Goal: Find specific page/section: Find specific page/section

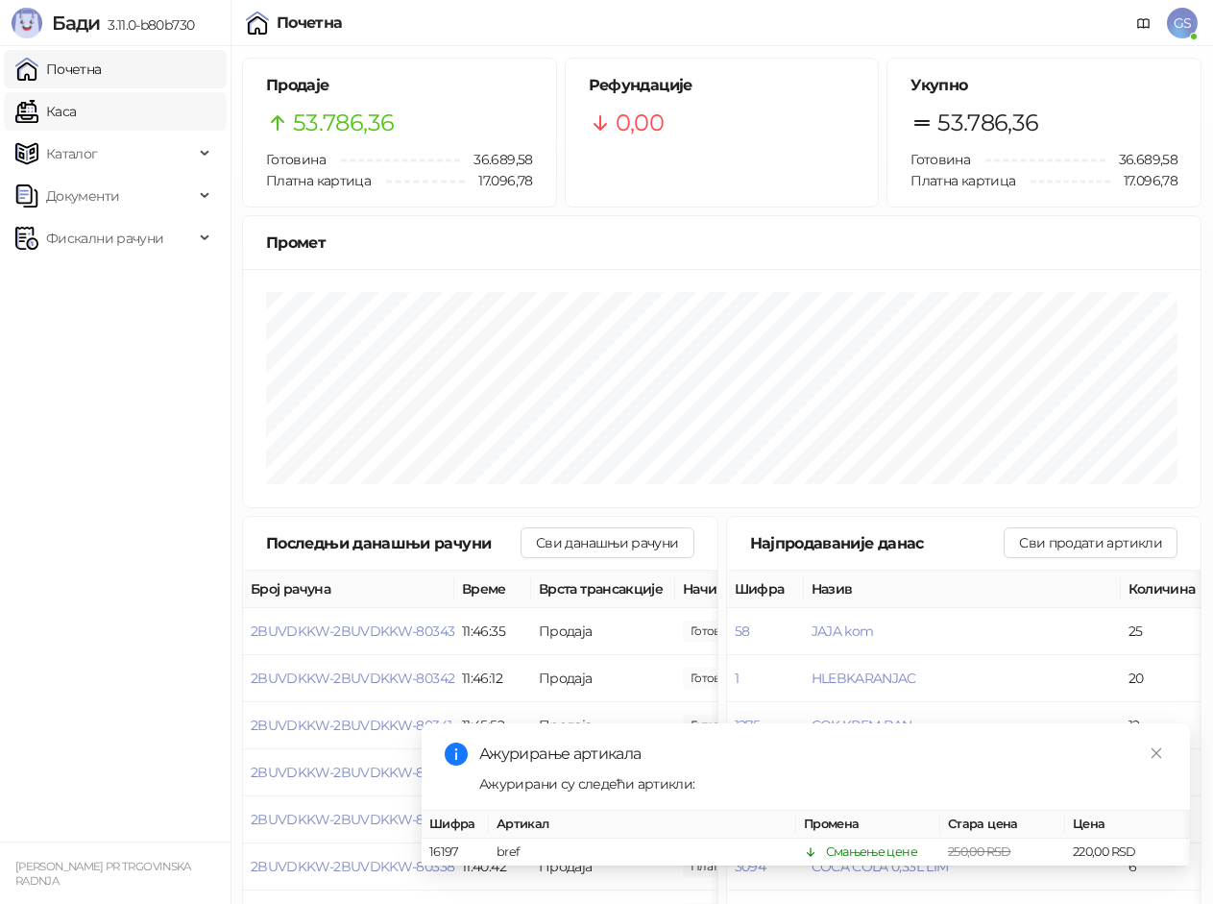
click at [76, 106] on link "Каса" at bounding box center [45, 111] width 61 height 38
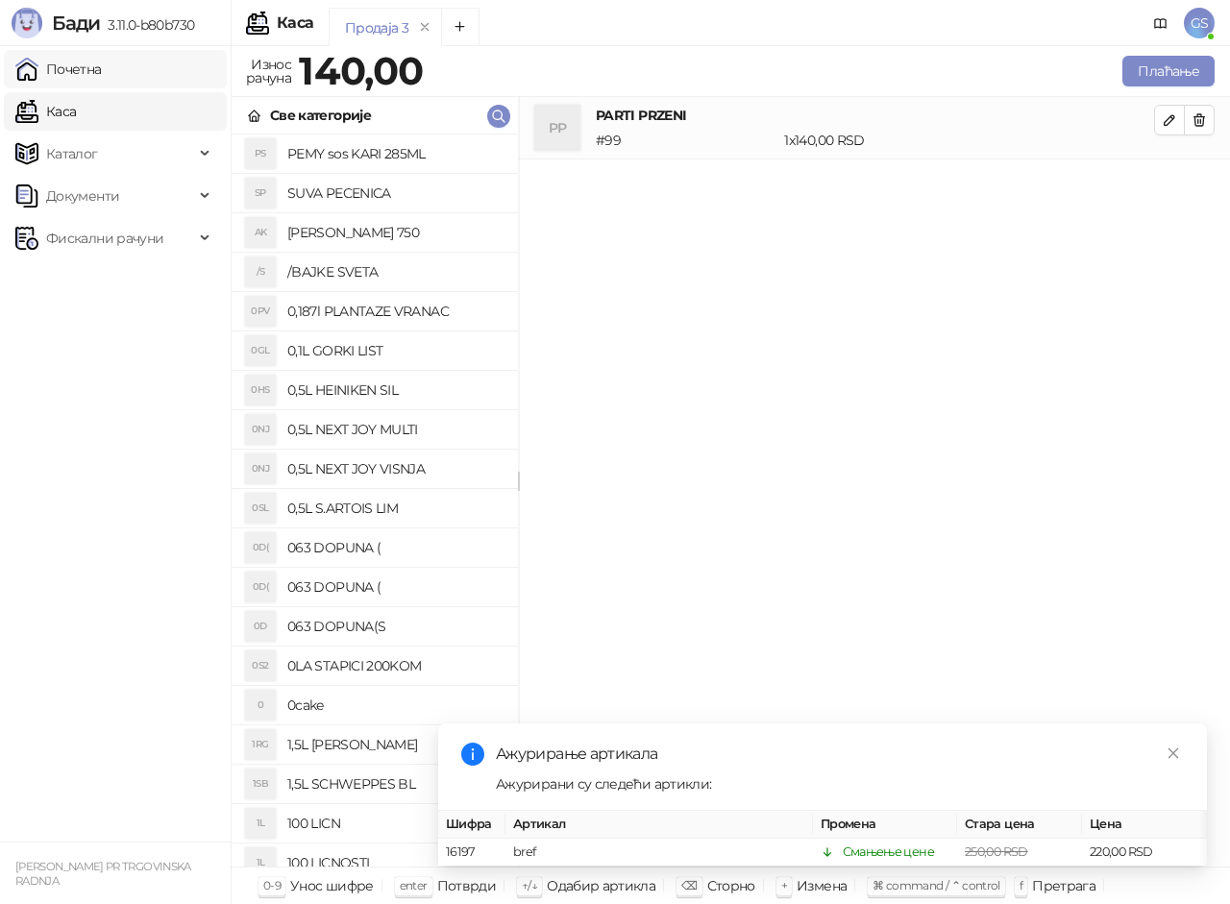
click at [82, 68] on link "Почетна" at bounding box center [58, 69] width 86 height 38
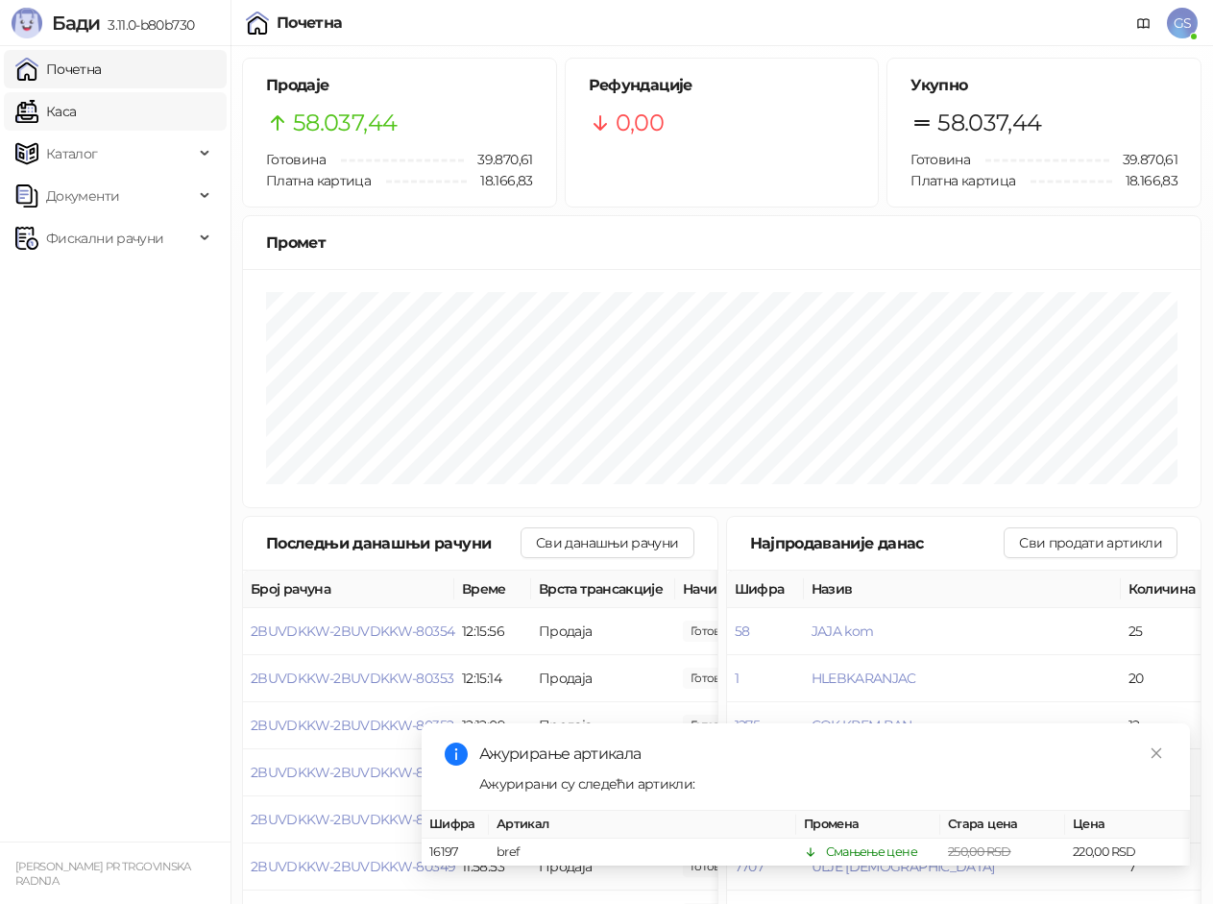
click at [76, 106] on link "Каса" at bounding box center [45, 111] width 61 height 38
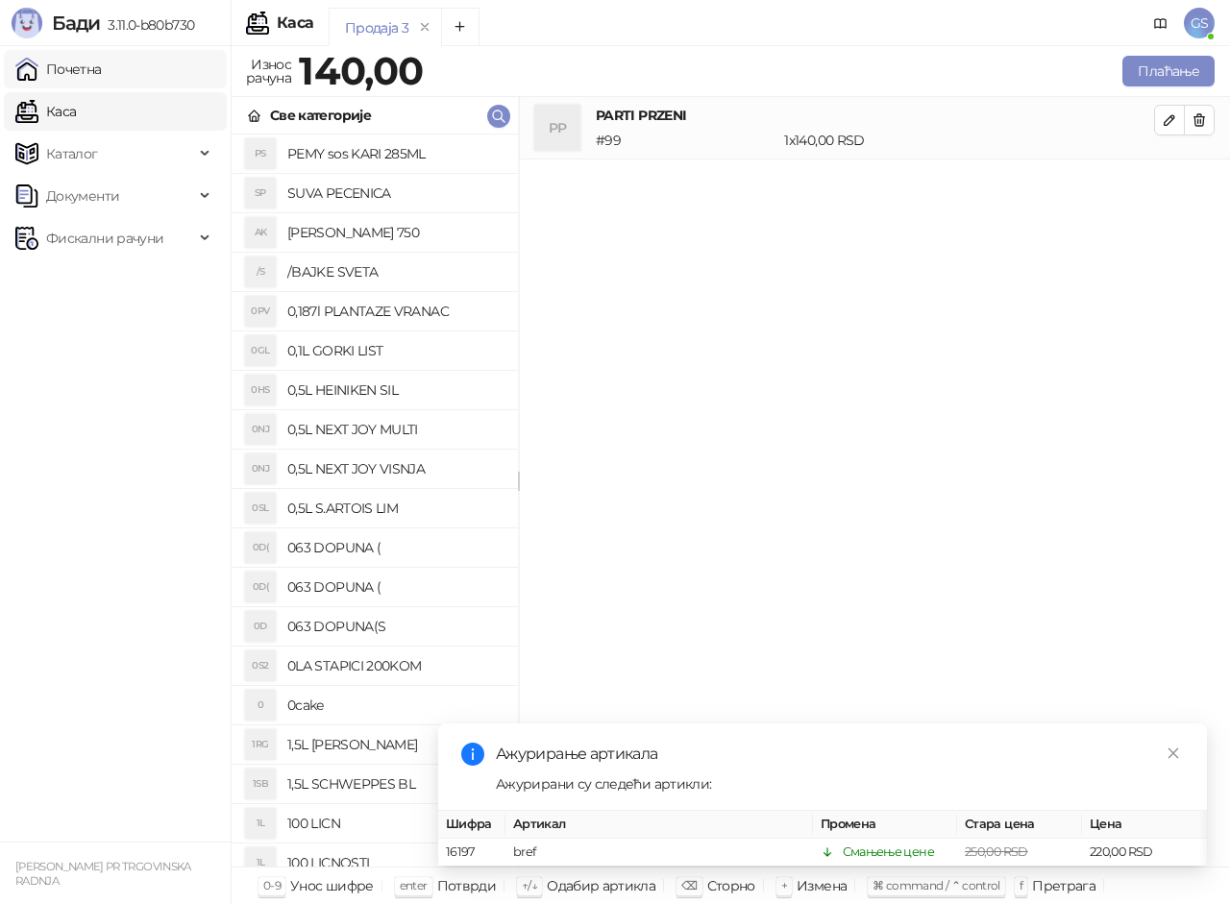
click at [102, 70] on link "Почетна" at bounding box center [58, 69] width 86 height 38
